Goal: Task Accomplishment & Management: Manage account settings

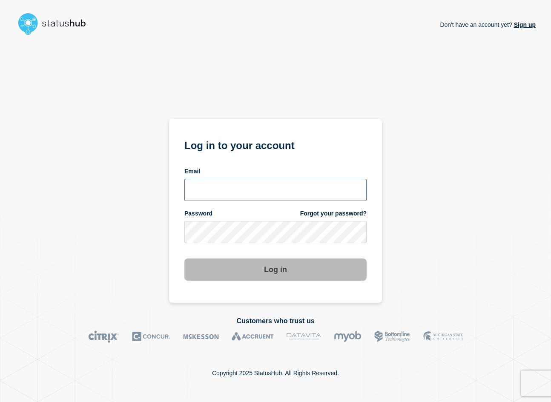
type input "[PERSON_NAME][EMAIL_ADDRESS][DOMAIN_NAME]"
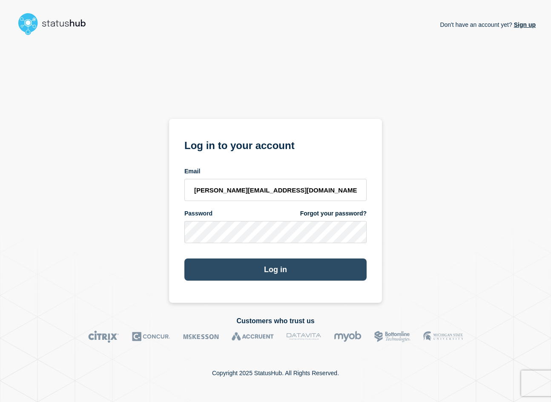
click at [308, 277] on button "Log in" at bounding box center [276, 270] width 182 height 22
